Goal: Information Seeking & Learning: Learn about a topic

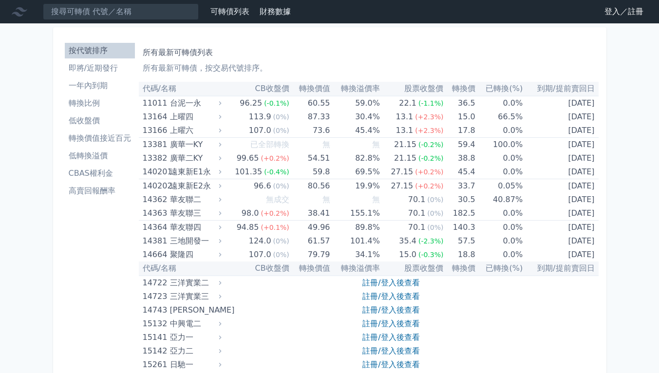
click at [612, 17] on link "登入／註冊" at bounding box center [624, 12] width 55 height 16
click at [610, 13] on link "登入／註冊" at bounding box center [624, 12] width 55 height 16
click at [620, 10] on link "登入／註冊" at bounding box center [624, 12] width 55 height 16
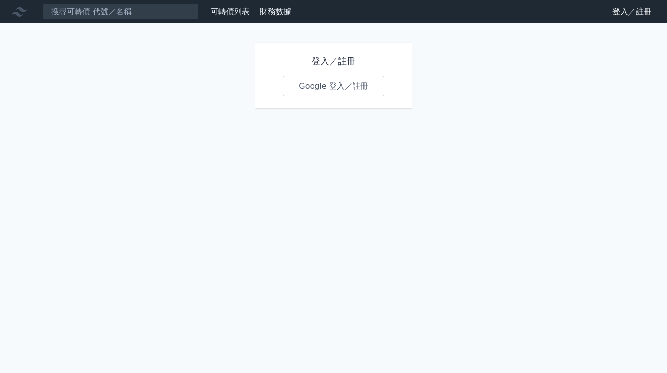
click at [620, 10] on link "登入／註冊" at bounding box center [631, 12] width 55 height 16
click at [357, 81] on link "Google 登入／註冊" at bounding box center [333, 86] width 101 height 20
click at [341, 92] on link "Google 登入／註冊" at bounding box center [333, 86] width 101 height 20
click at [360, 84] on link "Google 登入／註冊" at bounding box center [333, 86] width 101 height 20
click at [346, 95] on link "Google 登入／註冊" at bounding box center [333, 86] width 101 height 20
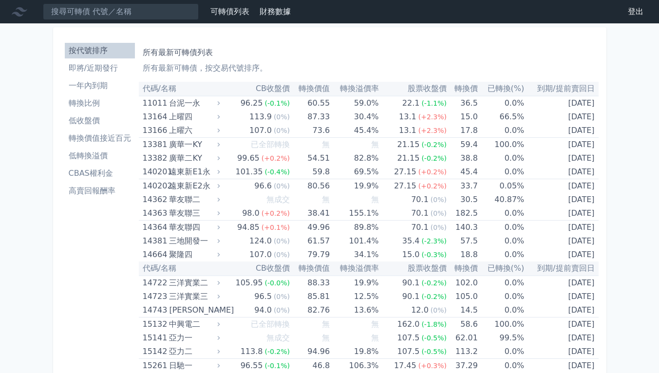
click at [108, 118] on li "低收盤價" at bounding box center [100, 121] width 70 height 12
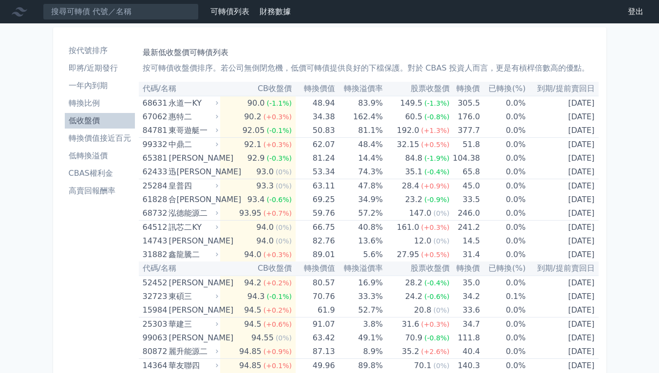
click at [95, 120] on li "低收盤價" at bounding box center [100, 121] width 70 height 12
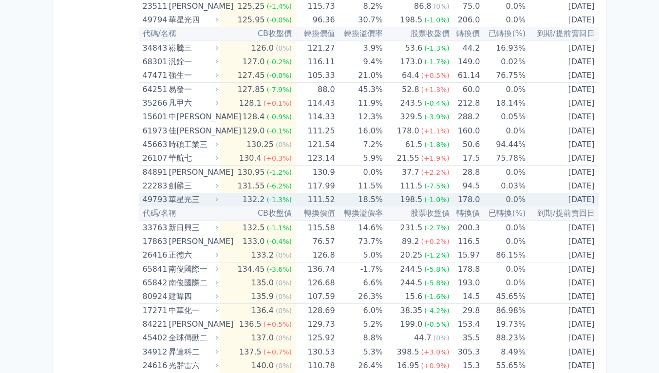
scroll to position [4239, 0]
